Goal: Information Seeking & Learning: Learn about a topic

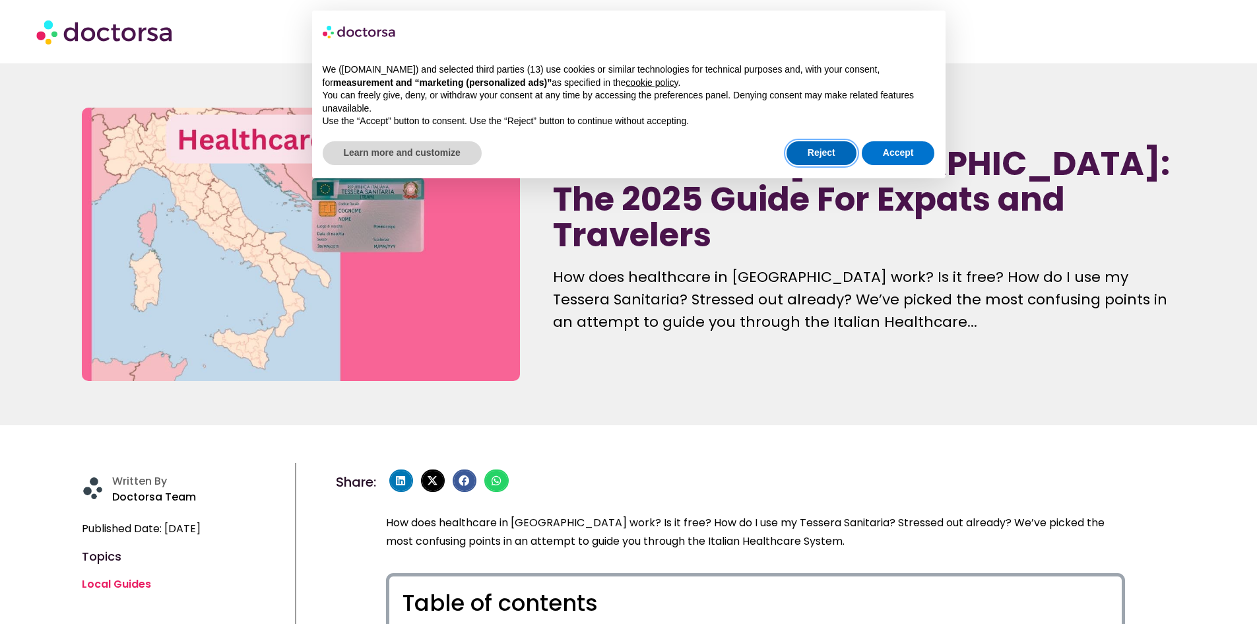
click at [840, 160] on button "Reject" at bounding box center [822, 153] width 70 height 24
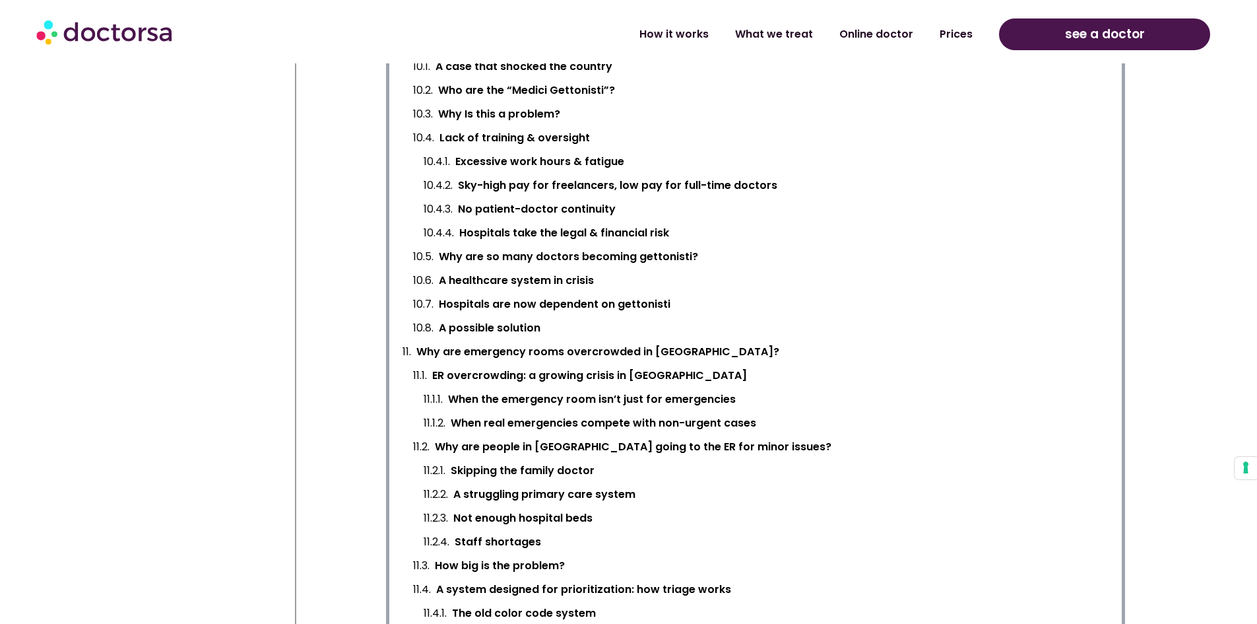
scroll to position [1122, 0]
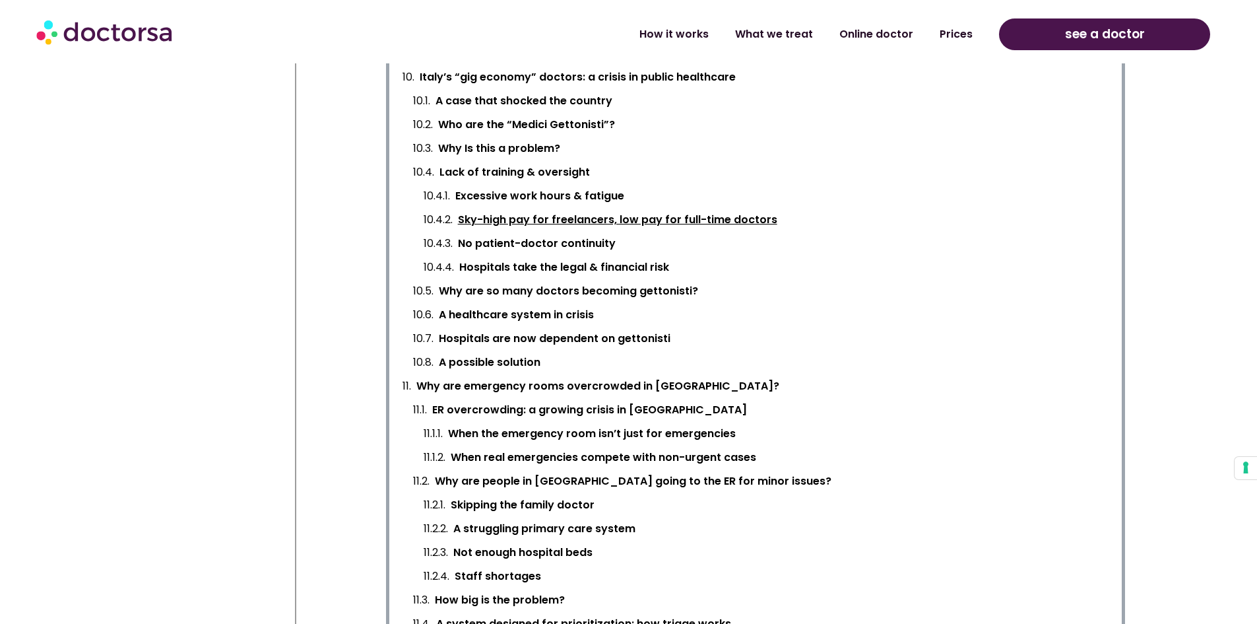
click at [548, 121] on link "Who are the “Medici Gettonisti”?" at bounding box center [526, 124] width 177 height 18
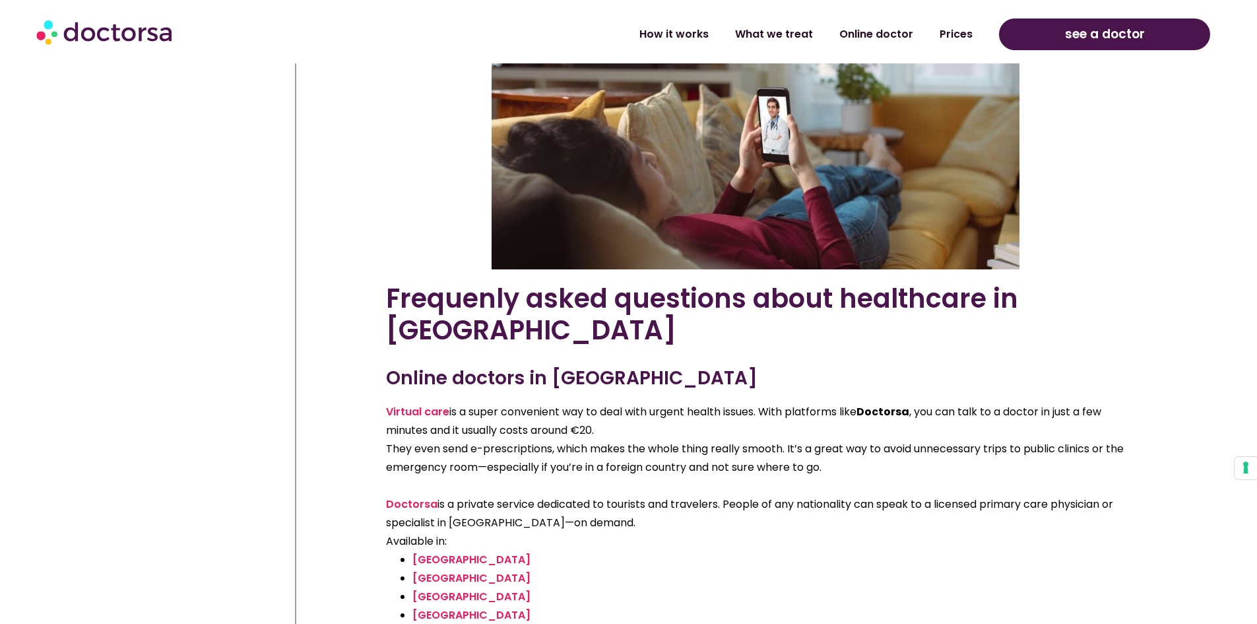
scroll to position [17677, 0]
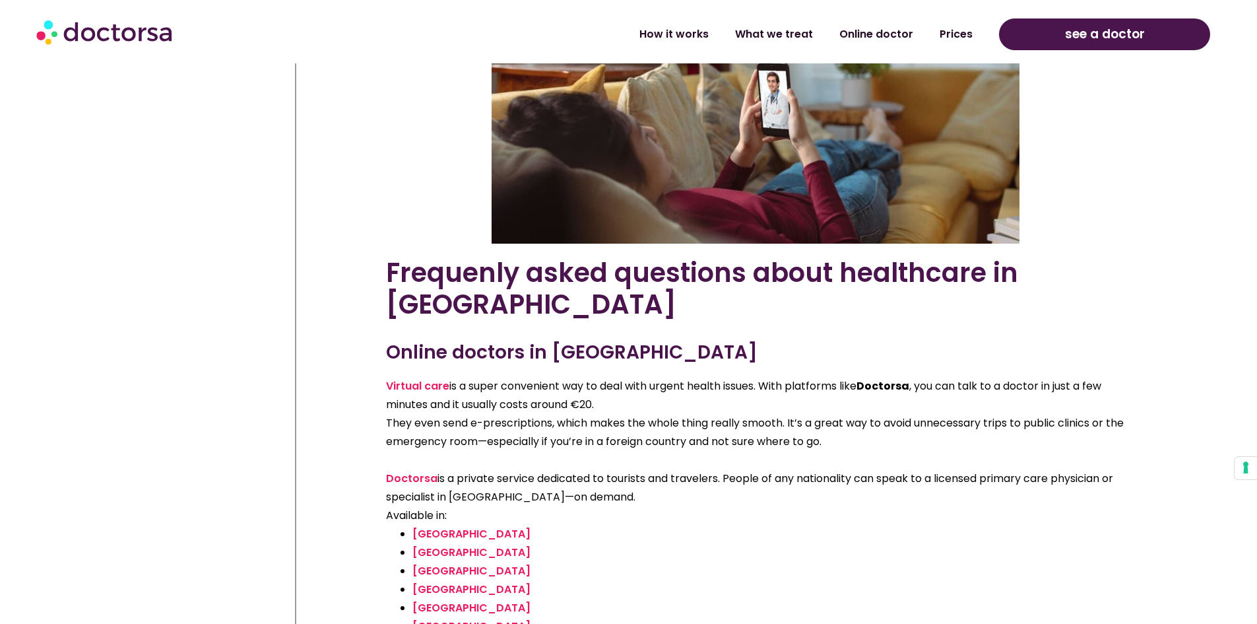
drag, startPoint x: 495, startPoint y: 492, endPoint x: 699, endPoint y: 496, distance: 203.9
copy p "( medico di medicina generale – MMG )"
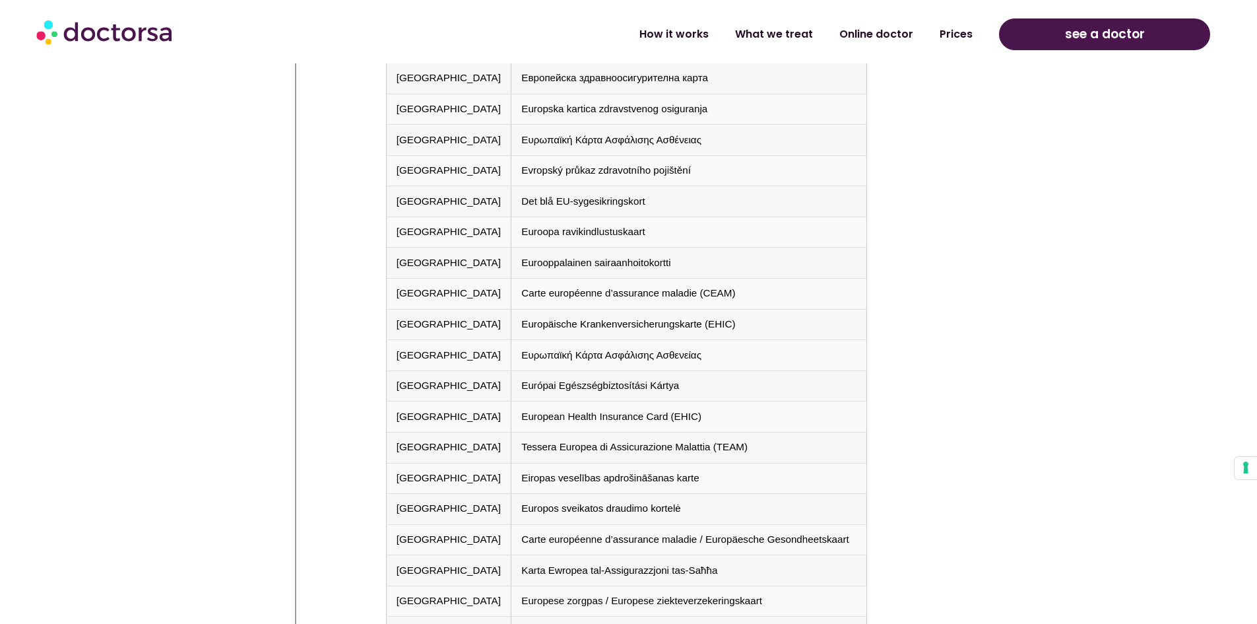
scroll to position [5609, 0]
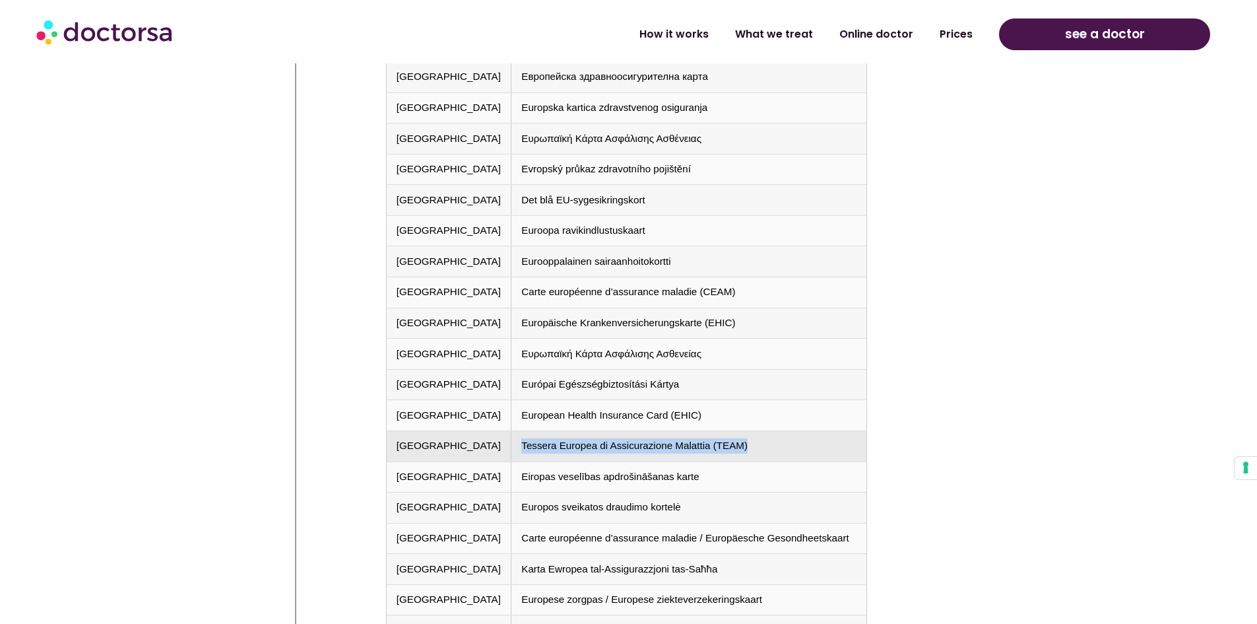
drag, startPoint x: 488, startPoint y: 445, endPoint x: 719, endPoint y: 453, distance: 230.4
click at [719, 453] on td "Tessera Europea di Assicurazione Malattia (TEAM)" at bounding box center [689, 445] width 356 height 31
copy td "Tessera Europea di Assicurazione Malattia (TEAM)"
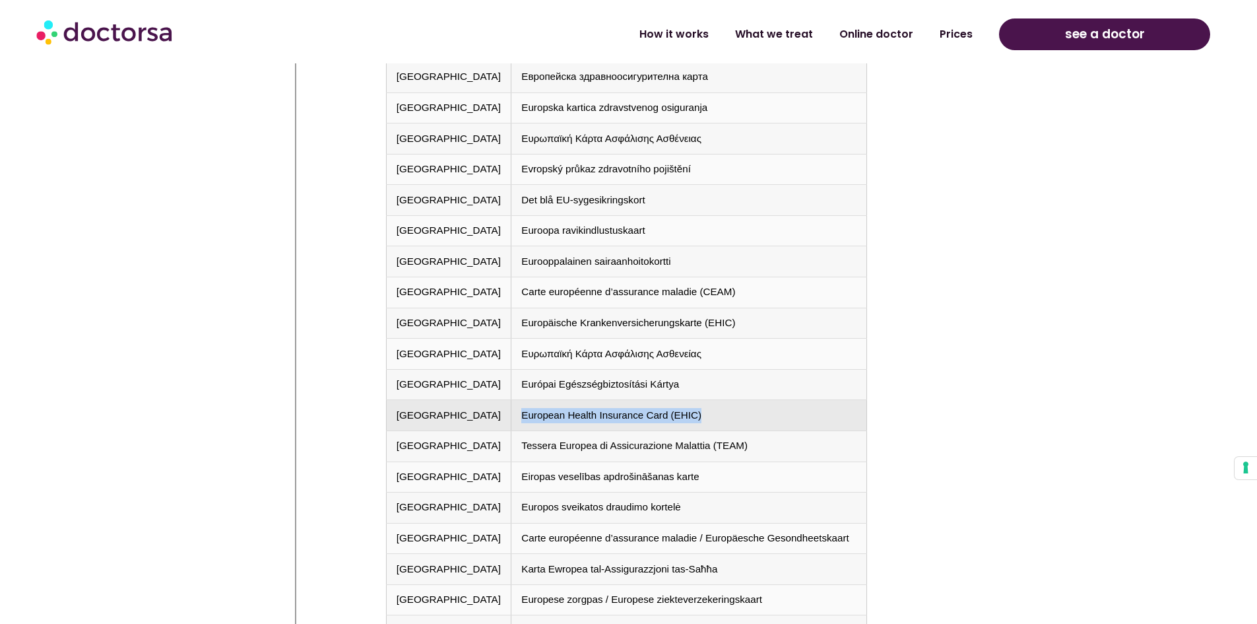
drag, startPoint x: 488, startPoint y: 410, endPoint x: 672, endPoint y: 420, distance: 185.0
click at [672, 420] on td "European Health Insurance Card (EHIC)" at bounding box center [689, 415] width 356 height 31
copy td "European Health Insurance Card (EHIC)"
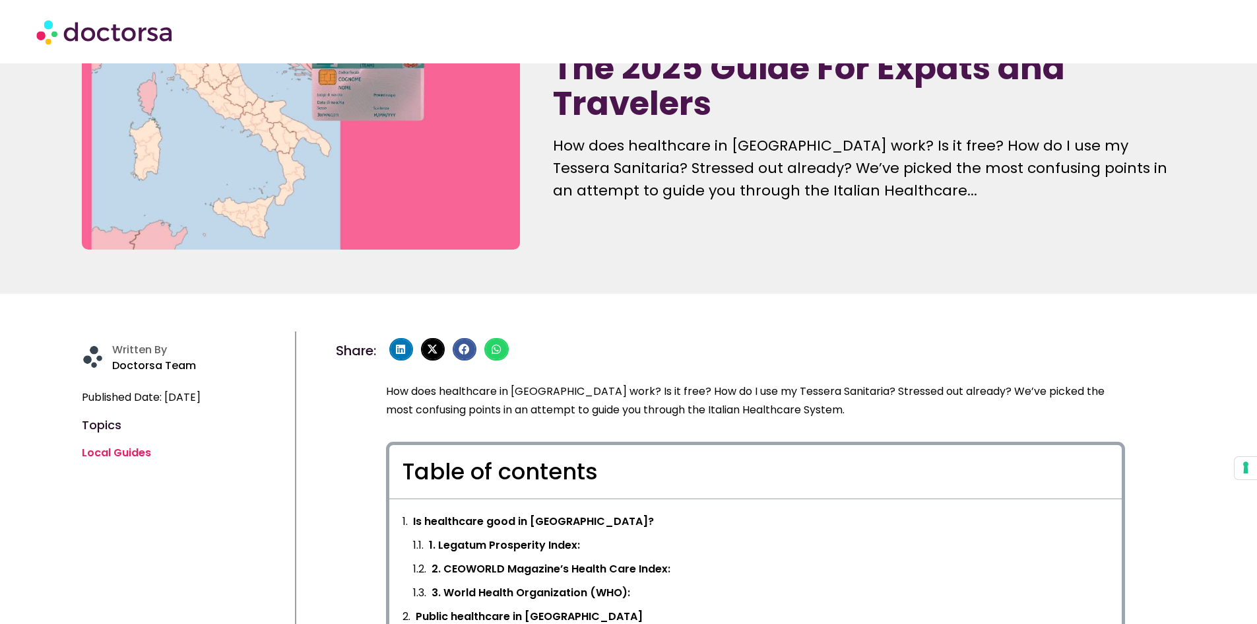
scroll to position [0, 0]
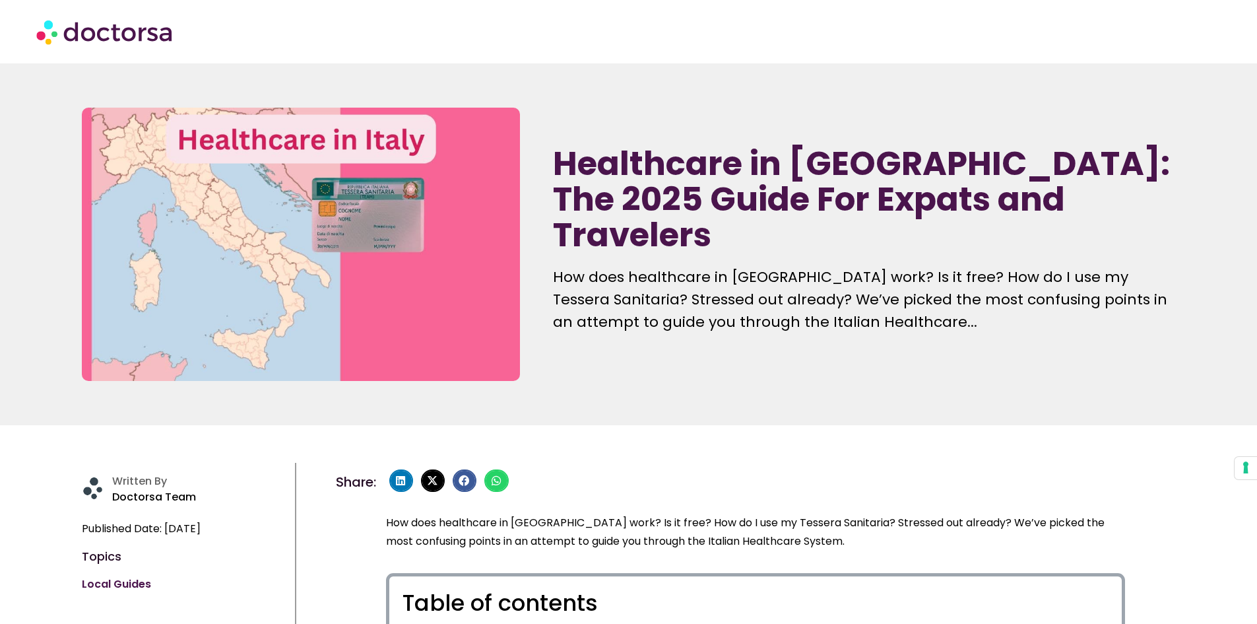
click at [108, 587] on link "Local Guides" at bounding box center [116, 583] width 69 height 15
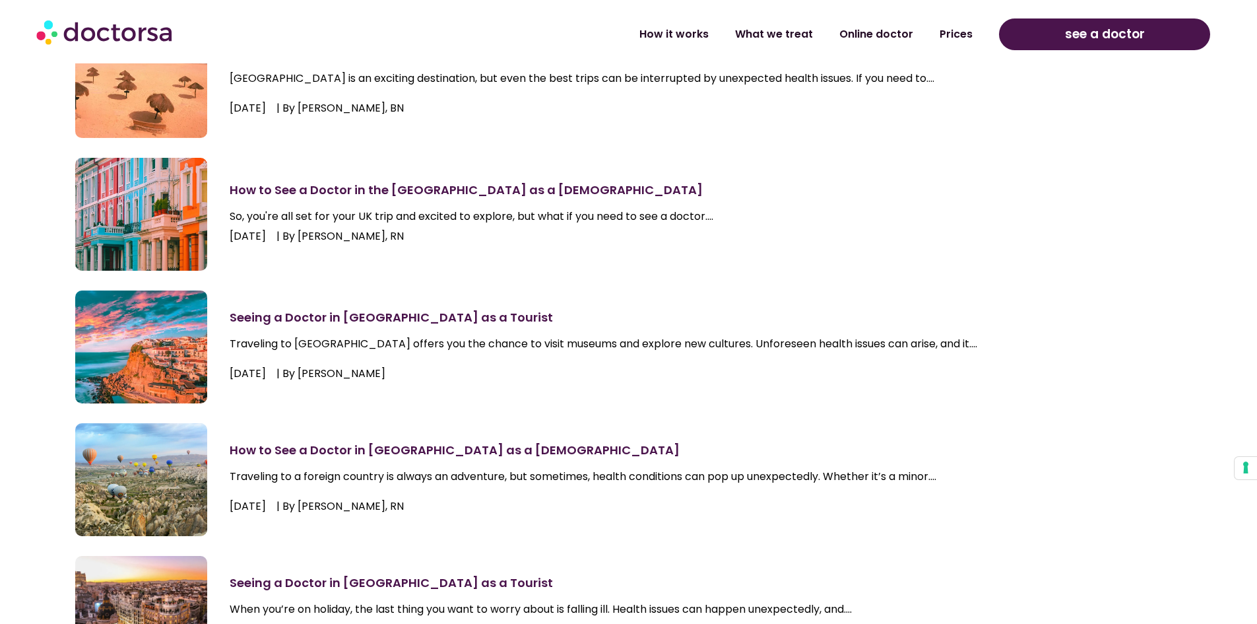
scroll to position [792, 0]
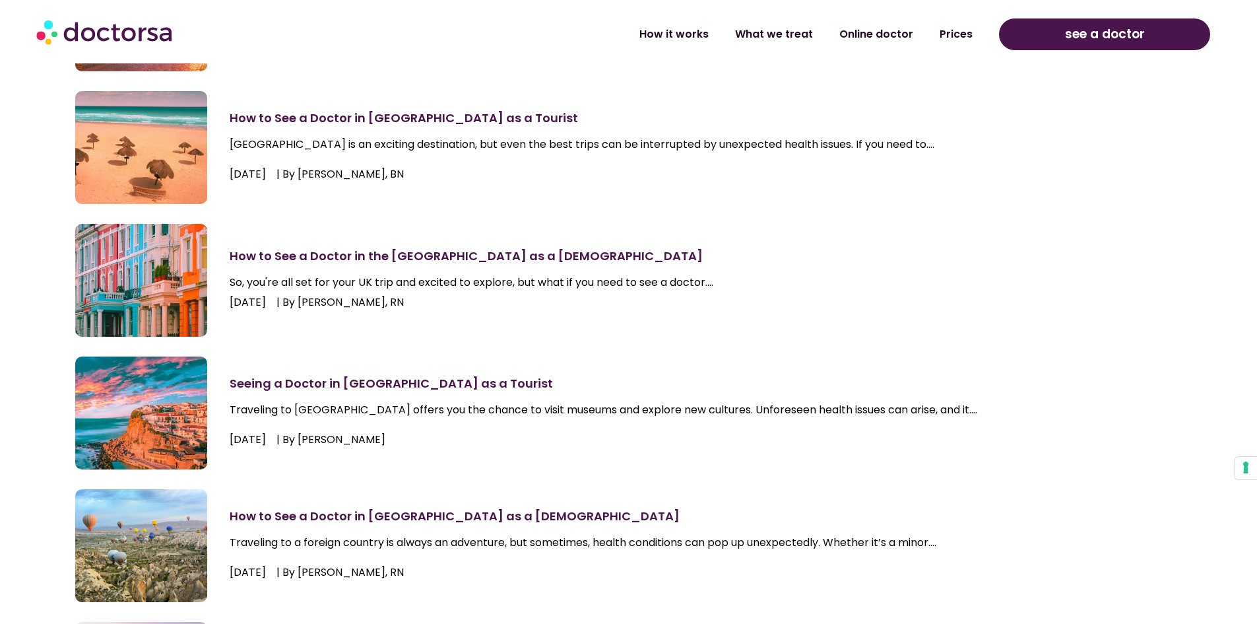
click at [346, 258] on link "How to See a Doctor in the [GEOGRAPHIC_DATA] as a [DEMOGRAPHIC_DATA]" at bounding box center [466, 255] width 473 height 16
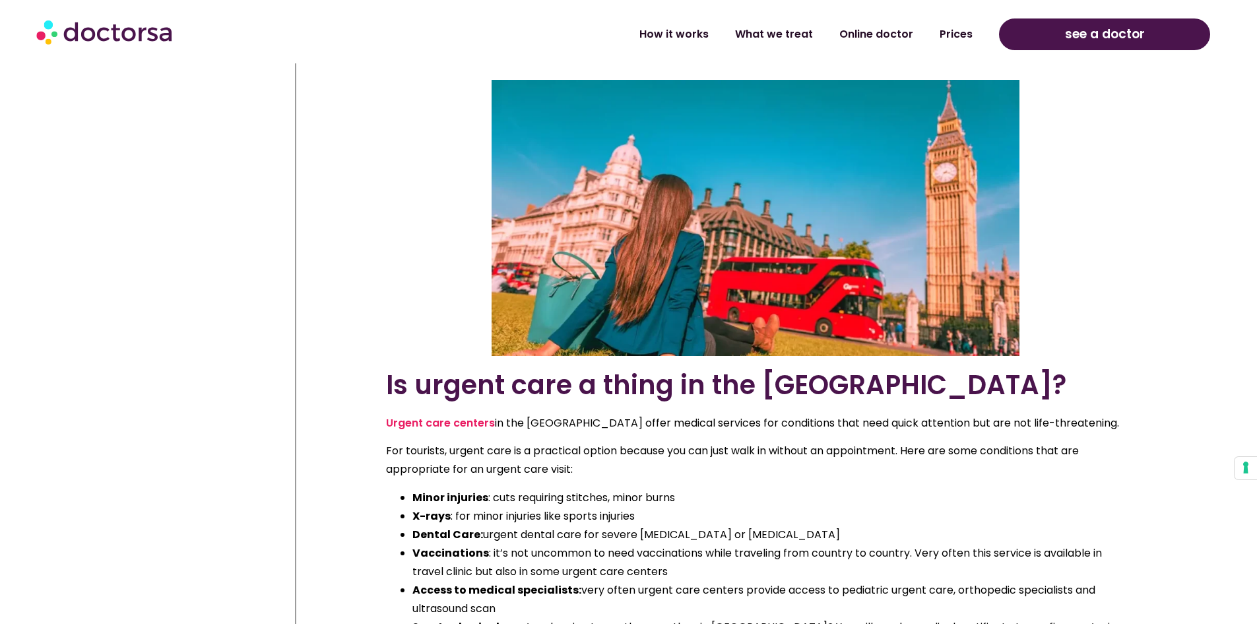
scroll to position [3168, 0]
